Goal: Task Accomplishment & Management: Use online tool/utility

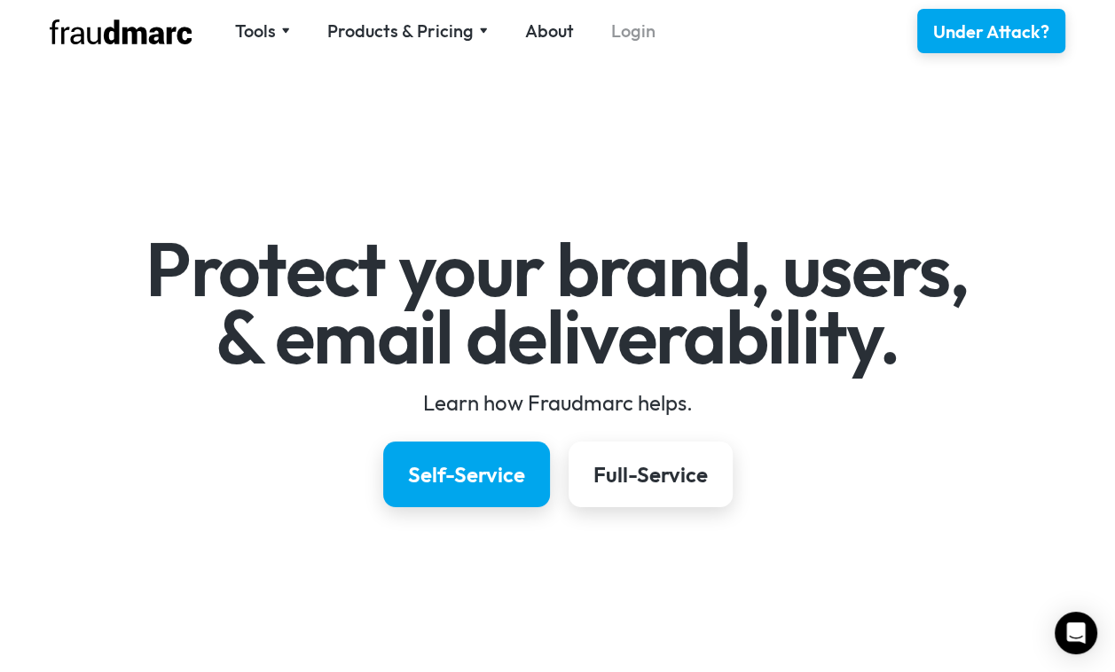
click at [640, 40] on link "Login" at bounding box center [633, 31] width 44 height 25
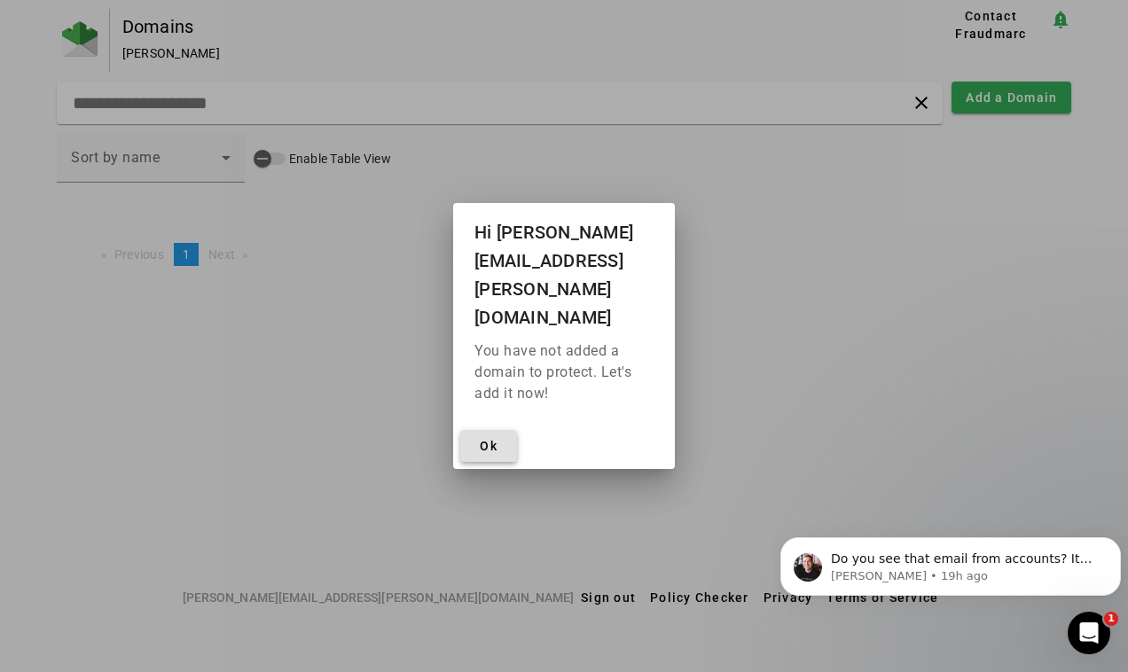
click at [498, 425] on span at bounding box center [488, 446] width 57 height 43
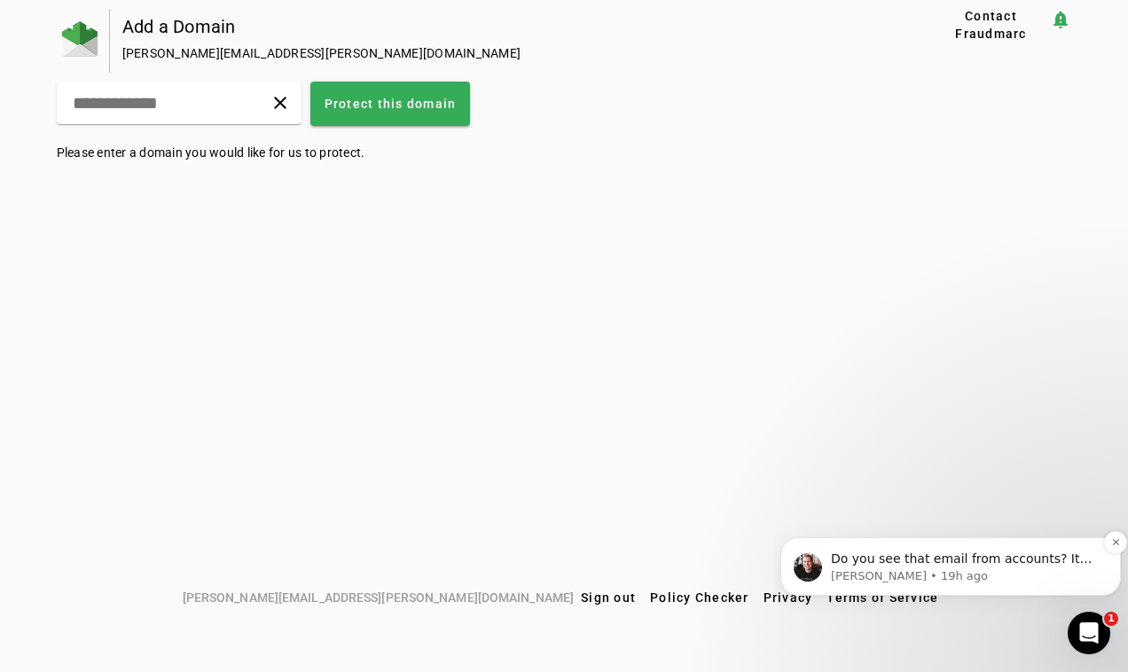
click at [813, 567] on img "message notification from Keith, 19h ago. Do you see that email from accounts? …" at bounding box center [808, 567] width 28 height 28
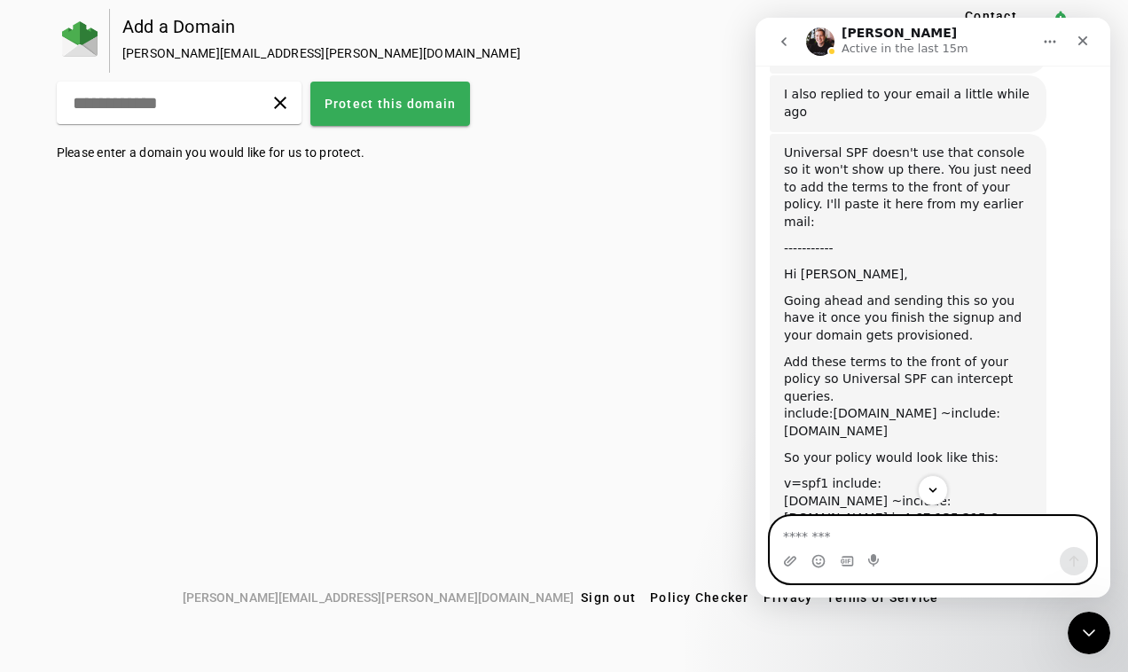
scroll to position [710, 0]
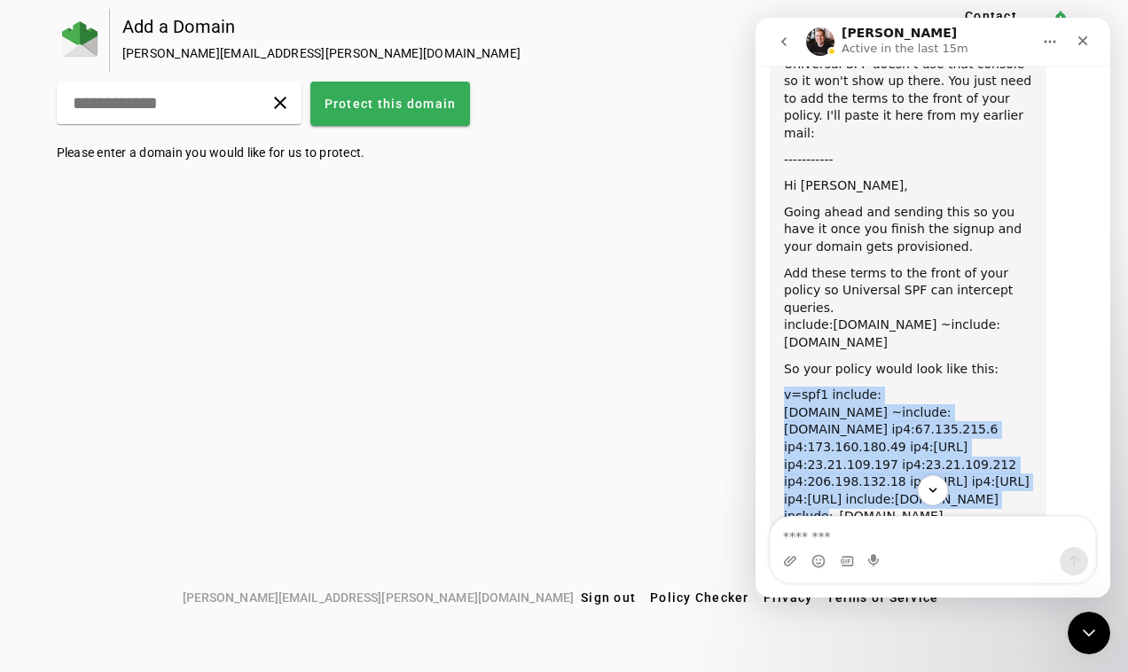
drag, startPoint x: 782, startPoint y: 253, endPoint x: 1078, endPoint y: 350, distance: 311.0
click at [1078, 350] on div "Universal SPF doesn't use that console so it won't show up there. You just need…" at bounding box center [933, 341] width 326 height 592
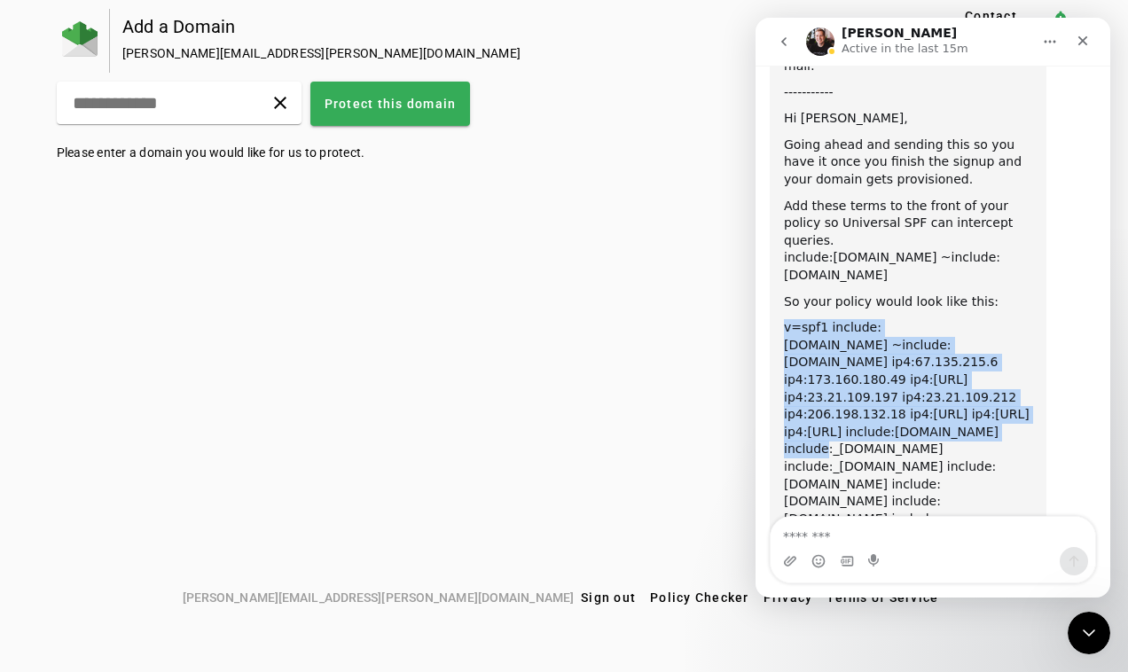
scroll to position [751, 0]
